Goal: Transaction & Acquisition: Purchase product/service

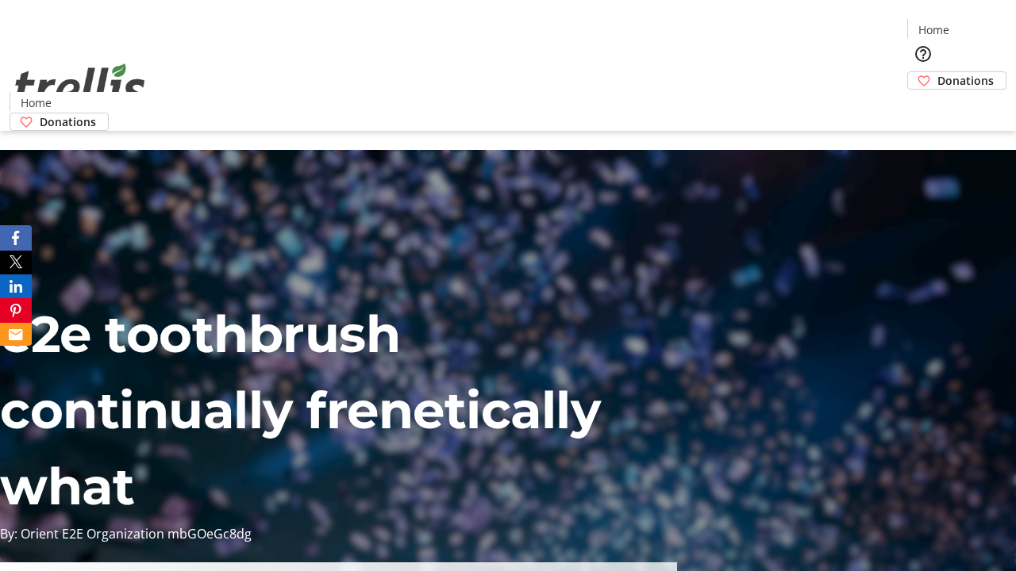
click at [937, 72] on span "Donations" at bounding box center [965, 80] width 56 height 17
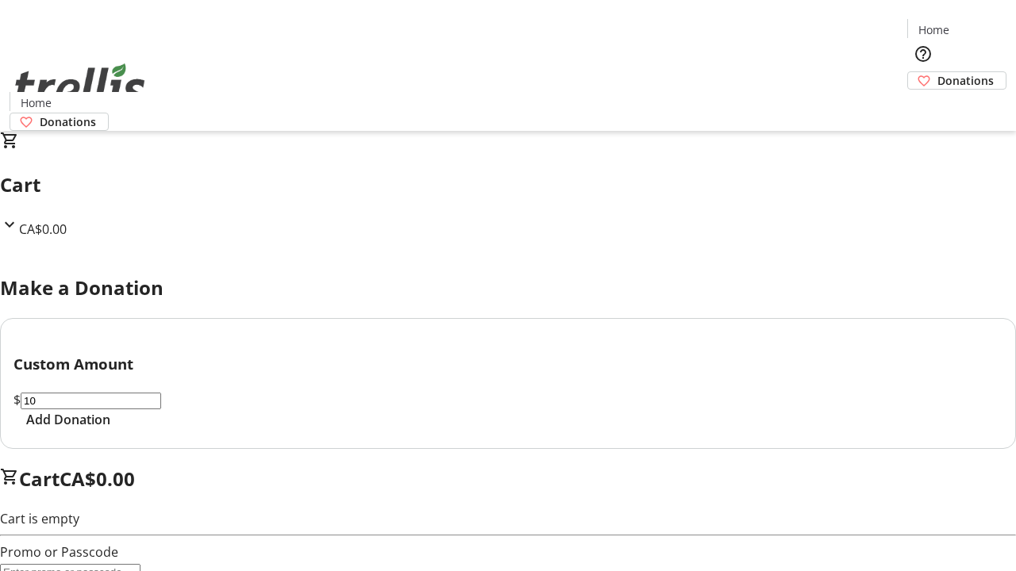
click at [110, 429] on span "Add Donation" at bounding box center [68, 419] width 84 height 19
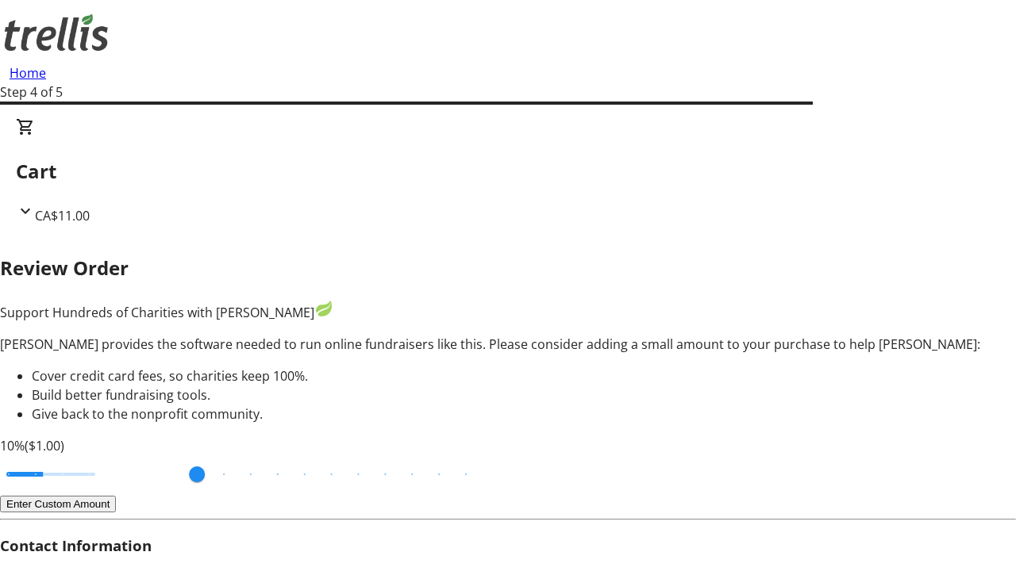
type input "20"
click at [112, 457] on input "Cover fees percentage" at bounding box center [51, 474] width 122 height 35
